Goal: Use online tool/utility: Utilize a website feature to perform a specific function

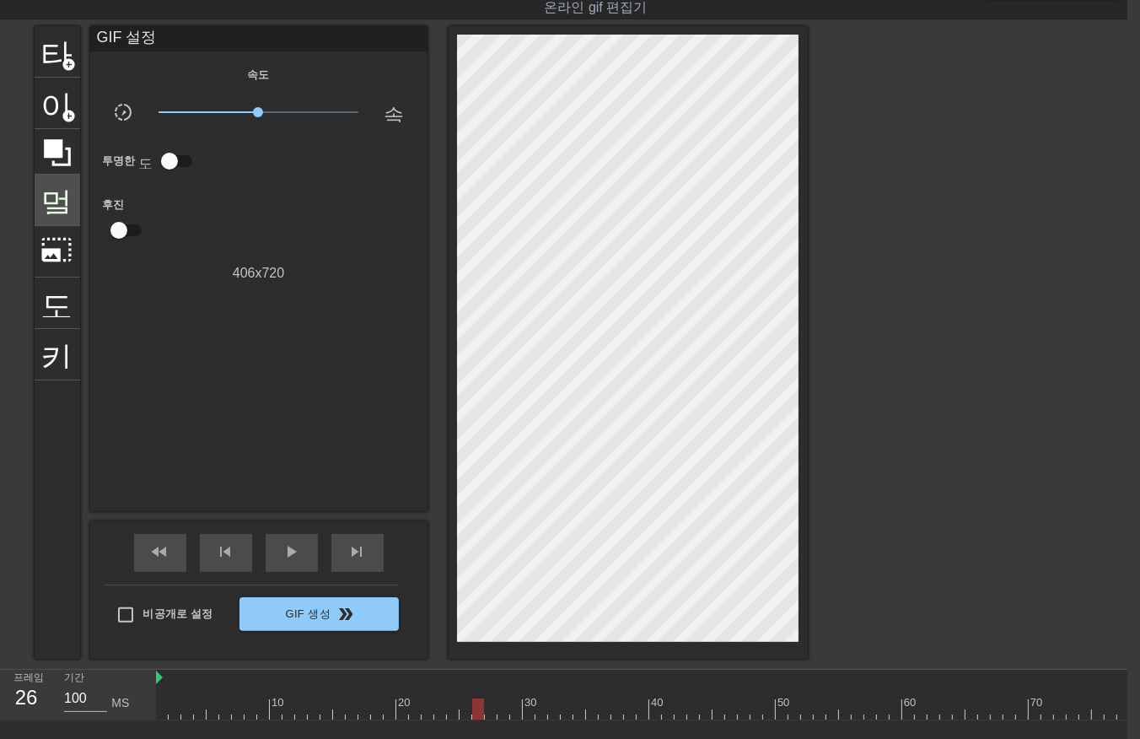
scroll to position [0, 4]
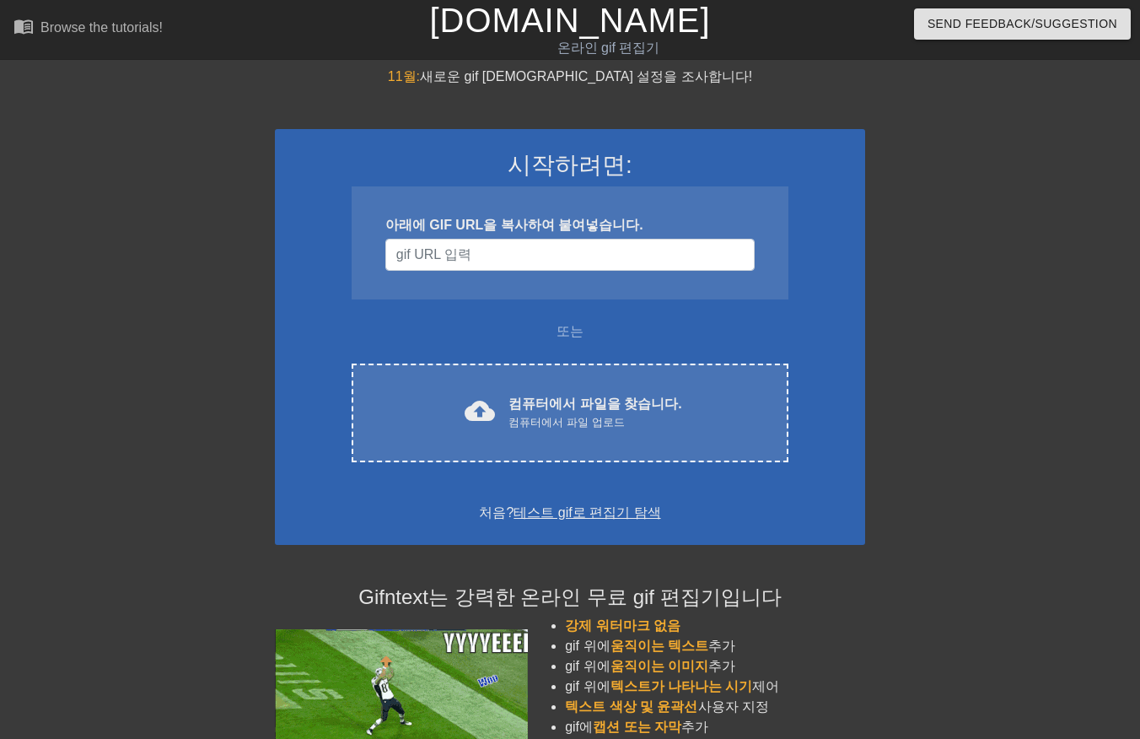
scroll to position [40, 13]
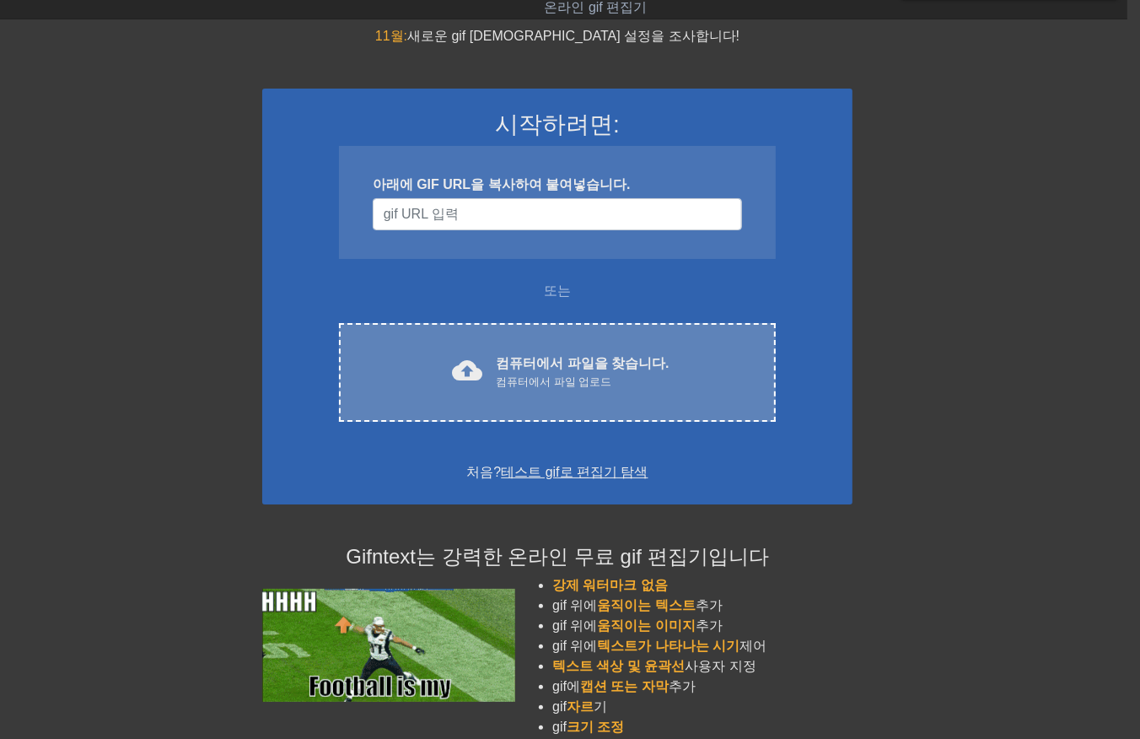
click at [504, 381] on div "컴퓨터에서 파일 업로드" at bounding box center [582, 382] width 173 height 17
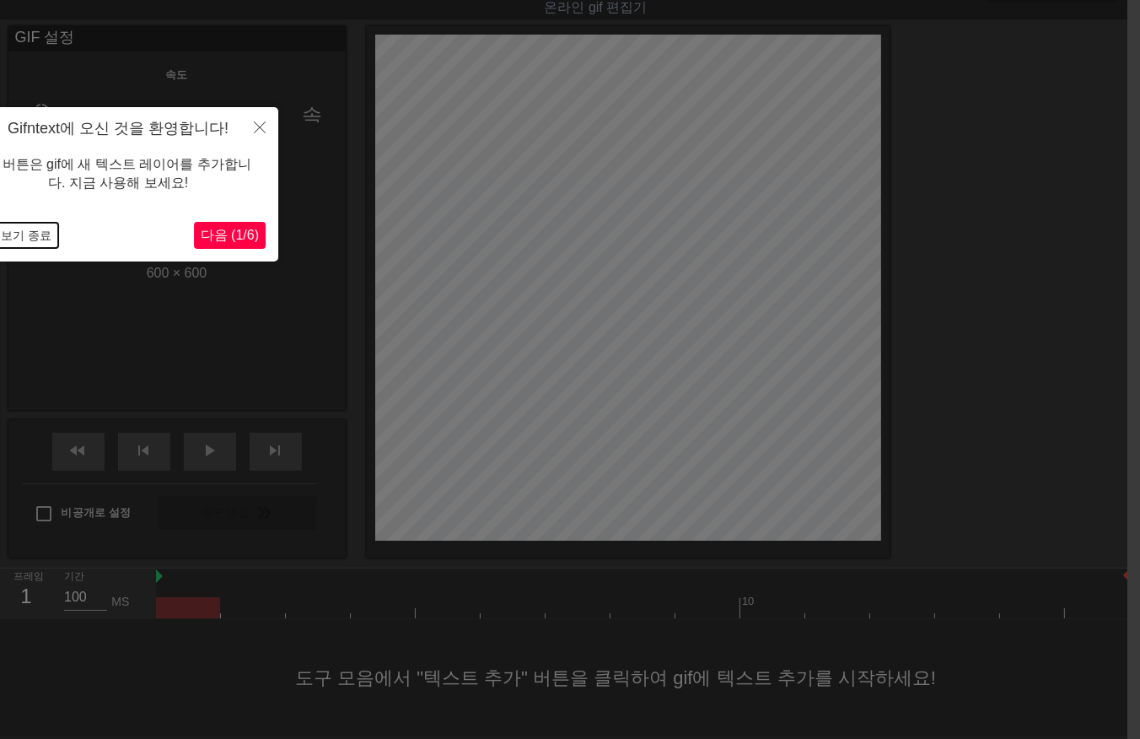
click at [32, 232] on button "둘러보기 종료" at bounding box center [14, 235] width 88 height 25
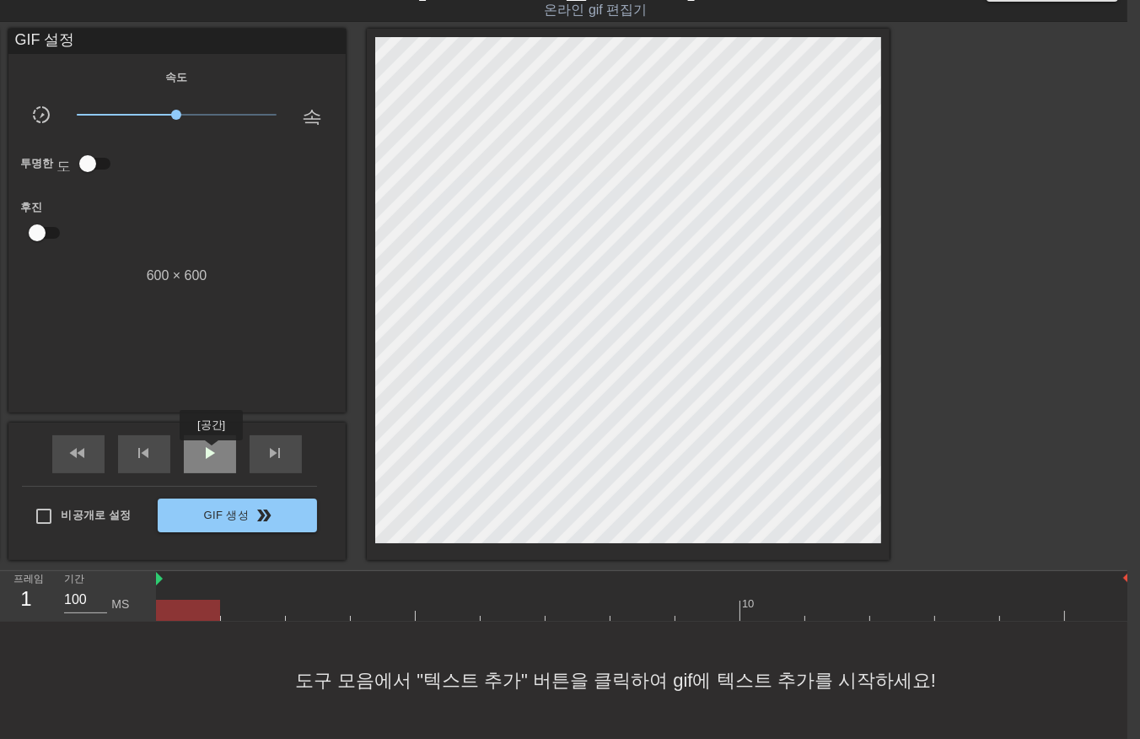
click at [211, 452] on span "play_arrow" at bounding box center [210, 453] width 20 height 20
click at [213, 443] on span "일시 중지" at bounding box center [210, 453] width 20 height 20
drag, startPoint x: 196, startPoint y: 605, endPoint x: 182, endPoint y: 622, distance: 22.3
click at [192, 609] on div at bounding box center [643, 609] width 974 height 21
drag, startPoint x: 256, startPoint y: 596, endPoint x: 261, endPoint y: 605, distance: 10.6
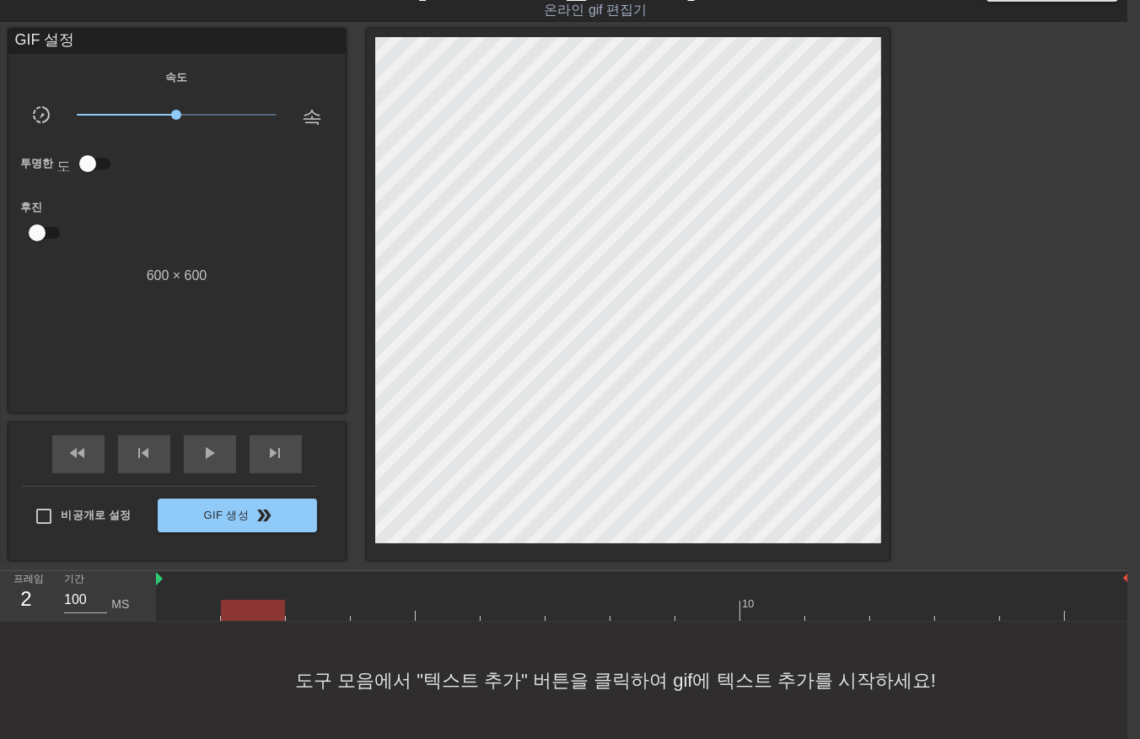
click at [257, 605] on div at bounding box center [643, 609] width 974 height 21
click at [320, 601] on div at bounding box center [643, 609] width 974 height 21
click at [386, 605] on div at bounding box center [643, 609] width 974 height 21
drag, startPoint x: 440, startPoint y: 600, endPoint x: 453, endPoint y: 599, distance: 12.7
click at [443, 600] on div at bounding box center [643, 609] width 974 height 21
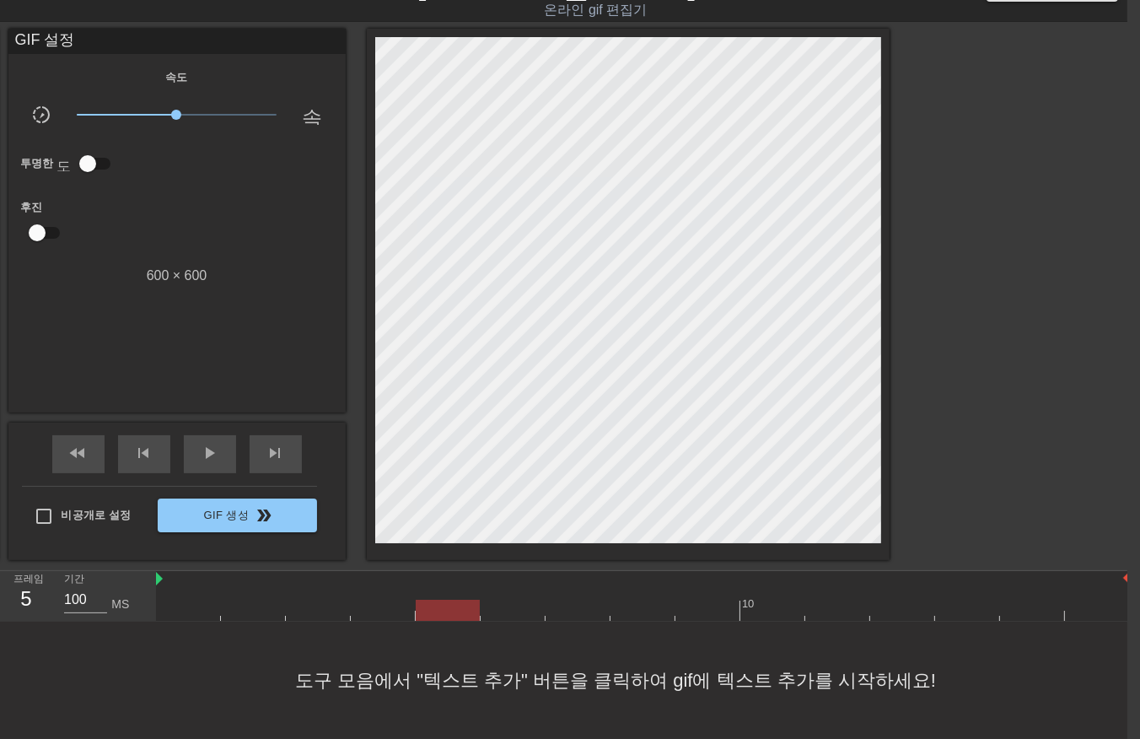
drag, startPoint x: 502, startPoint y: 599, endPoint x: 524, endPoint y: 599, distance: 22.8
click at [504, 599] on div at bounding box center [643, 609] width 974 height 21
drag, startPoint x: 583, startPoint y: 602, endPoint x: 596, endPoint y: 601, distance: 12.7
click at [583, 603] on div at bounding box center [643, 609] width 974 height 21
drag, startPoint x: 637, startPoint y: 605, endPoint x: 661, endPoint y: 602, distance: 23.7
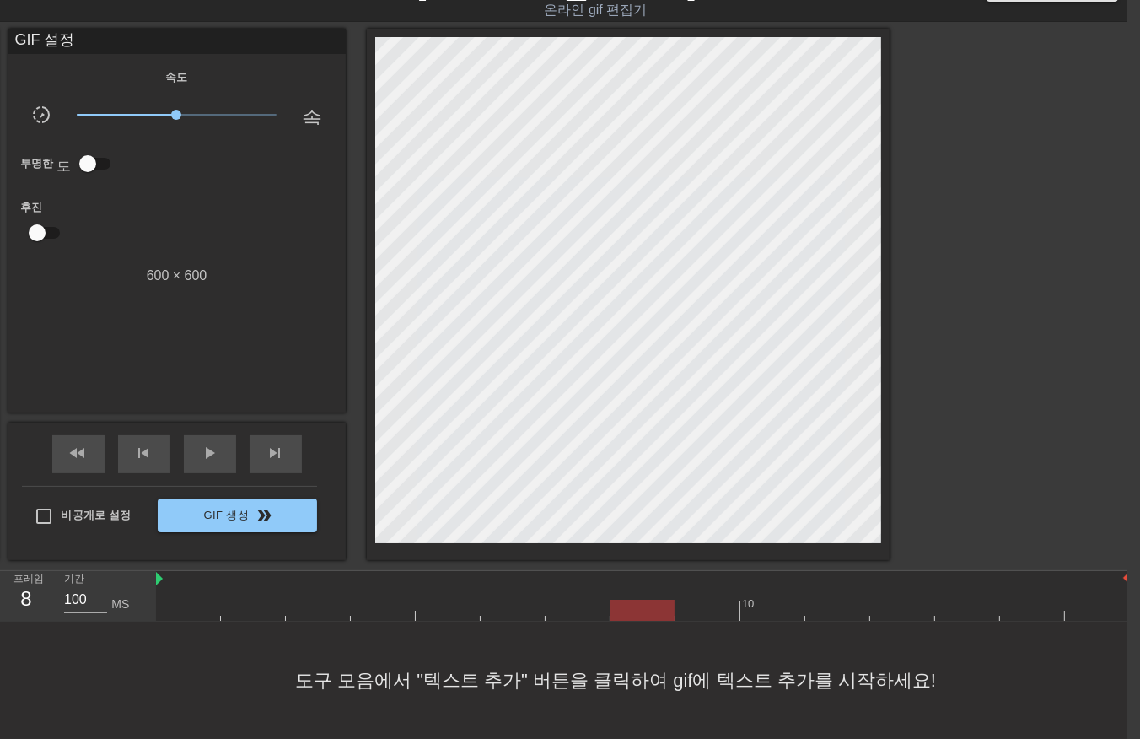
click at [638, 605] on div at bounding box center [643, 609] width 974 height 21
drag, startPoint x: 701, startPoint y: 596, endPoint x: 766, endPoint y: 600, distance: 65.1
click at [707, 599] on div at bounding box center [643, 609] width 974 height 21
drag, startPoint x: 781, startPoint y: 605, endPoint x: 789, endPoint y: 604, distance: 8.5
click at [780, 605] on div at bounding box center [643, 609] width 974 height 21
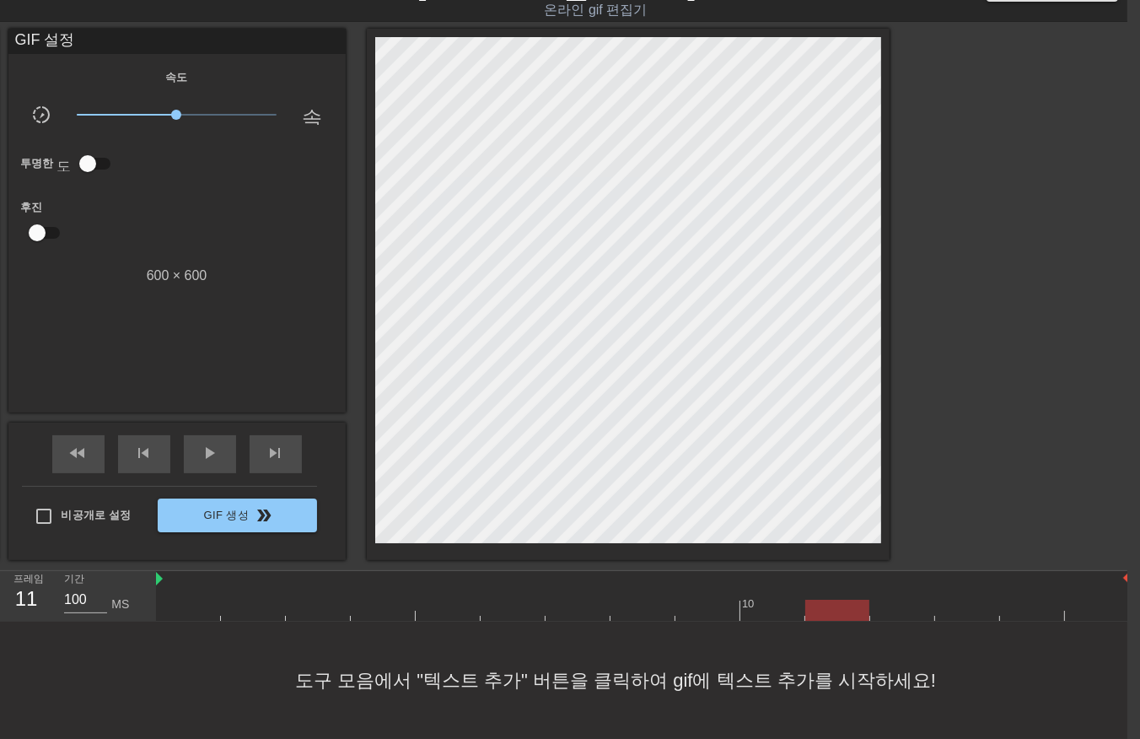
drag, startPoint x: 832, startPoint y: 600, endPoint x: 848, endPoint y: 599, distance: 16.0
click at [836, 601] on div at bounding box center [643, 609] width 974 height 21
click at [908, 605] on div at bounding box center [643, 609] width 974 height 21
click at [979, 602] on div at bounding box center [643, 609] width 974 height 21
drag, startPoint x: 1040, startPoint y: 603, endPoint x: 1051, endPoint y: 600, distance: 10.4
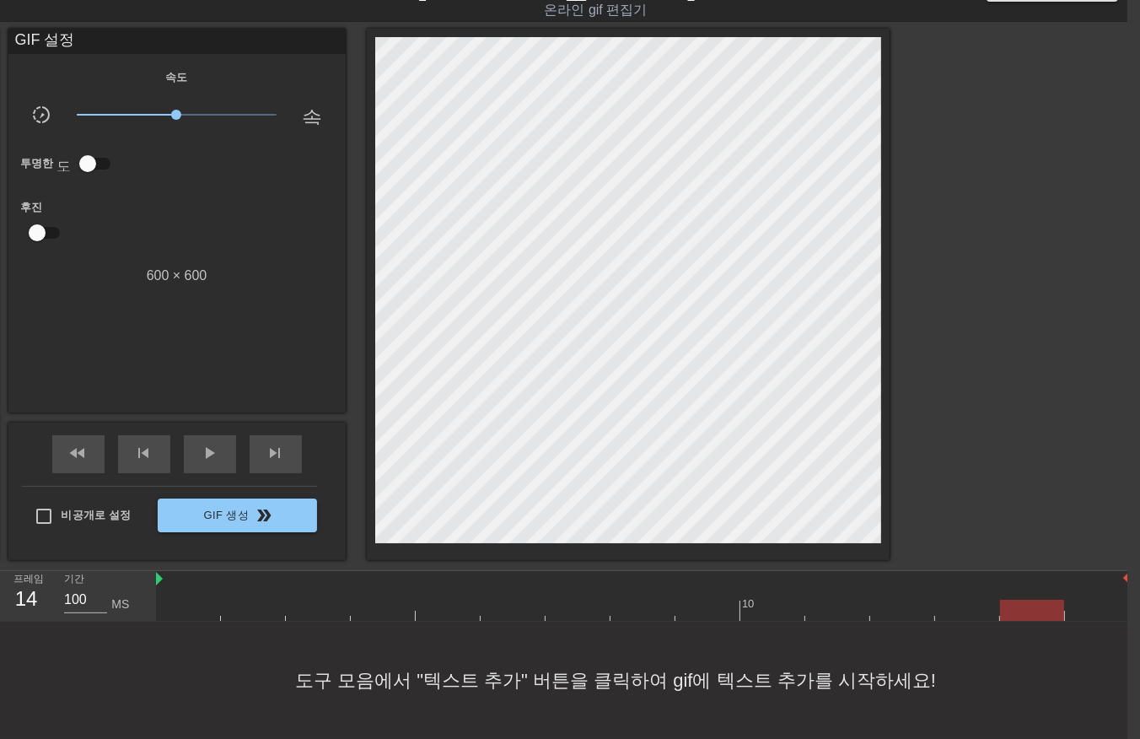
click at [1038, 605] on div at bounding box center [643, 609] width 974 height 21
click at [1093, 599] on div at bounding box center [643, 609] width 974 height 21
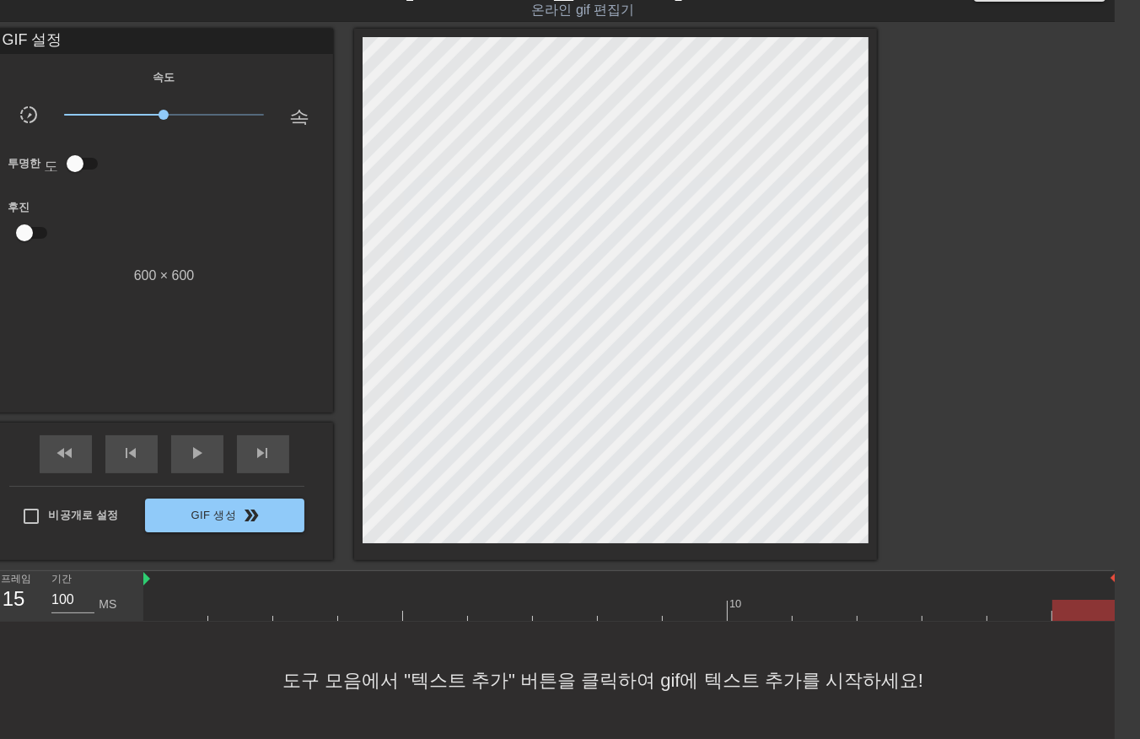
scroll to position [40, 35]
